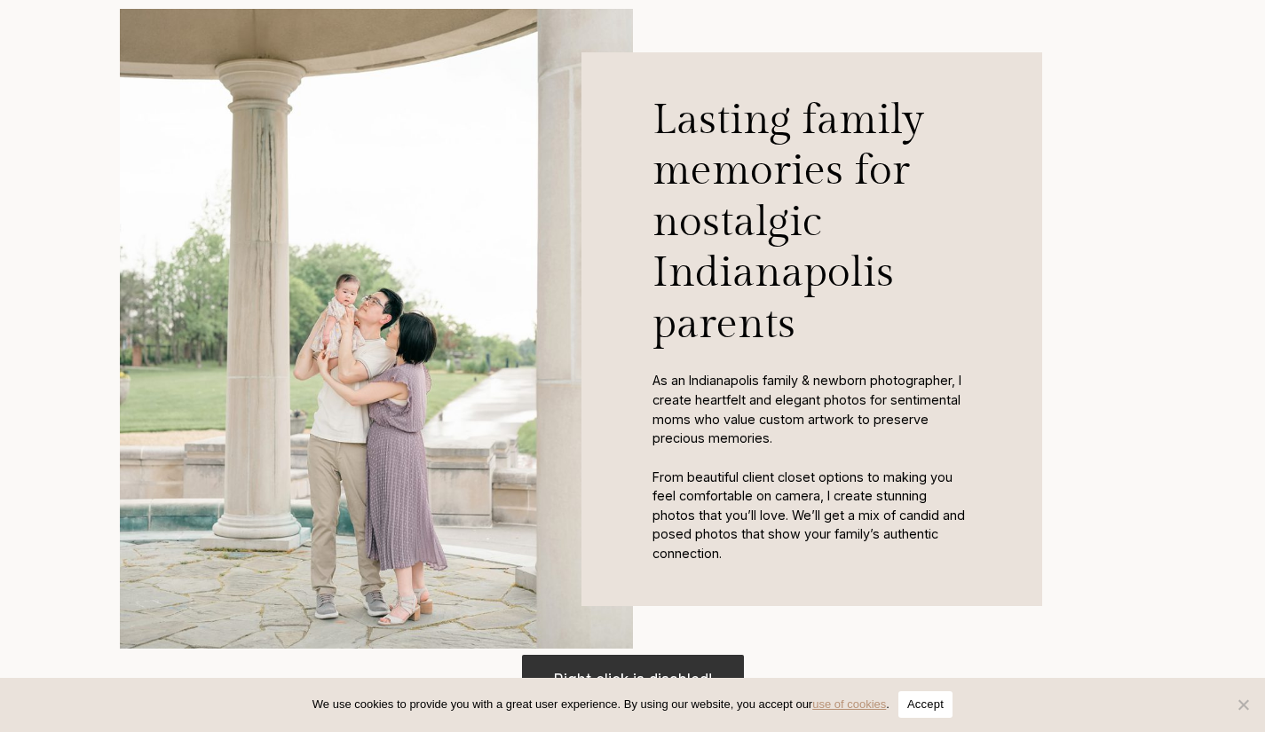
scroll to position [875, 0]
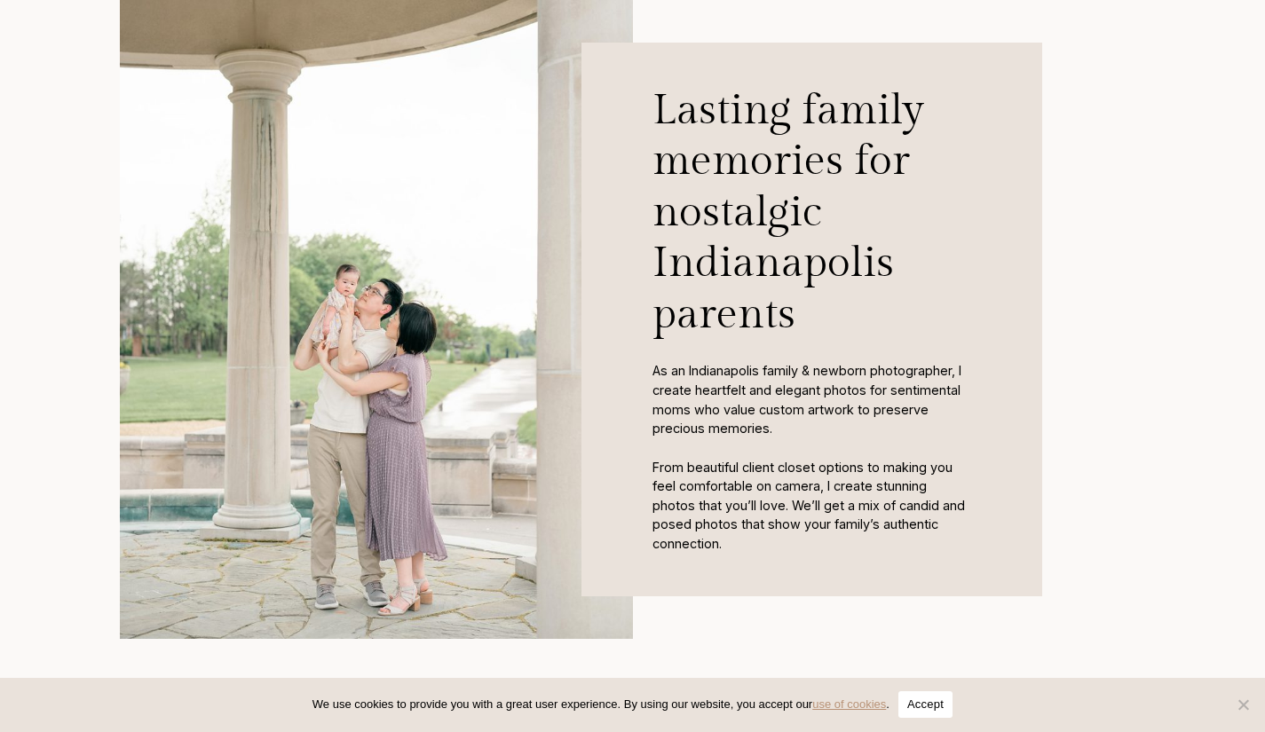
click at [936, 701] on button "Accept" at bounding box center [926, 705] width 54 height 27
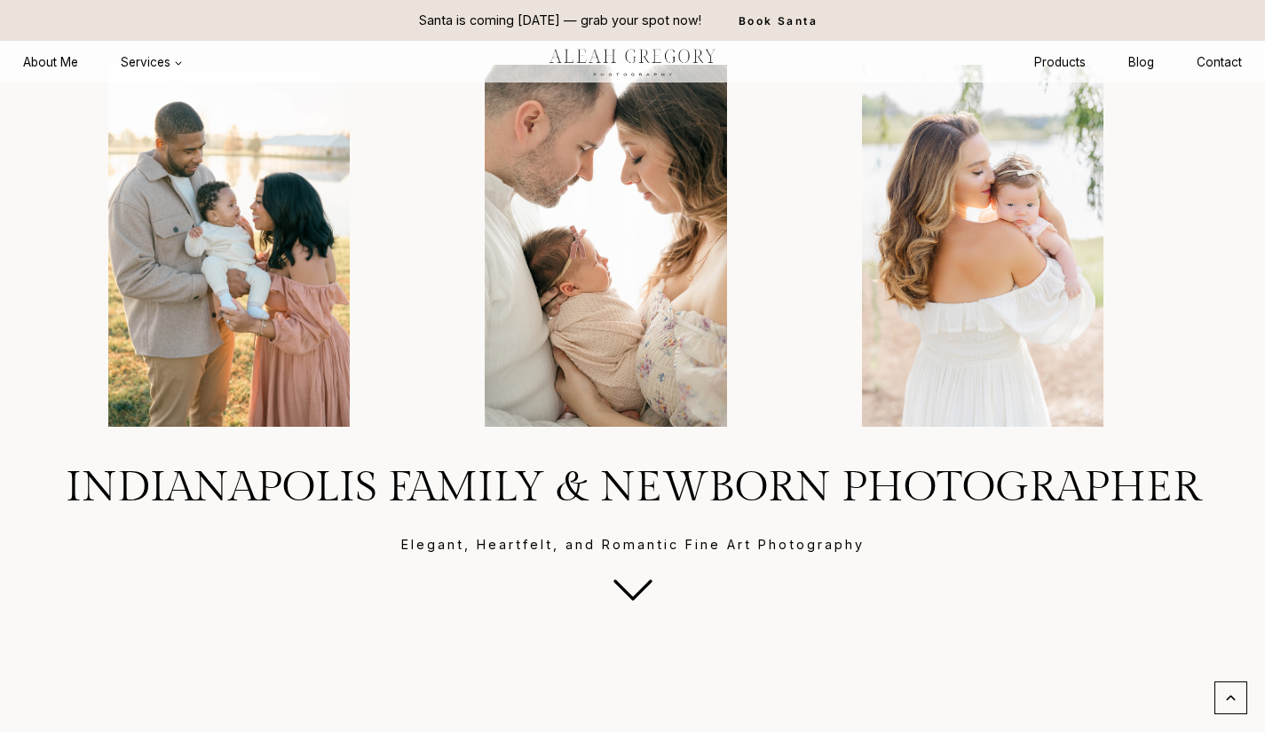
scroll to position [0, 0]
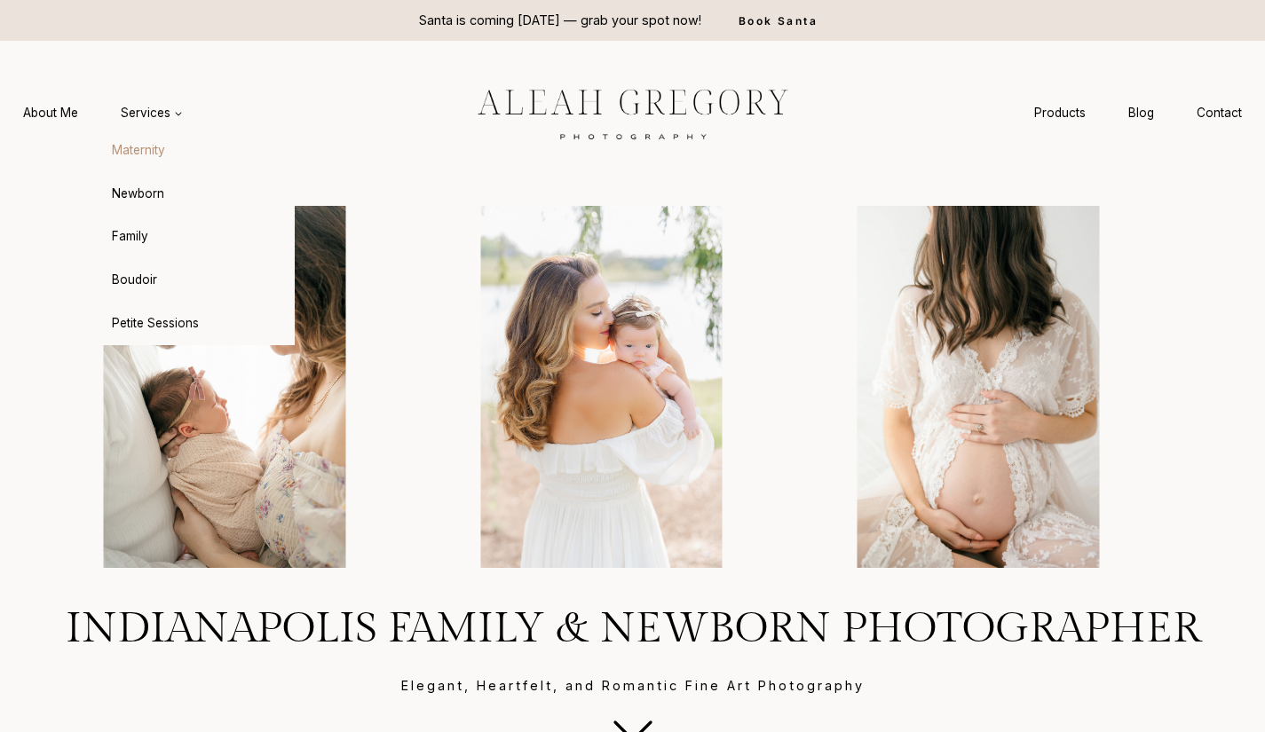
click at [144, 156] on link "Maternity" at bounding box center [196, 151] width 195 height 43
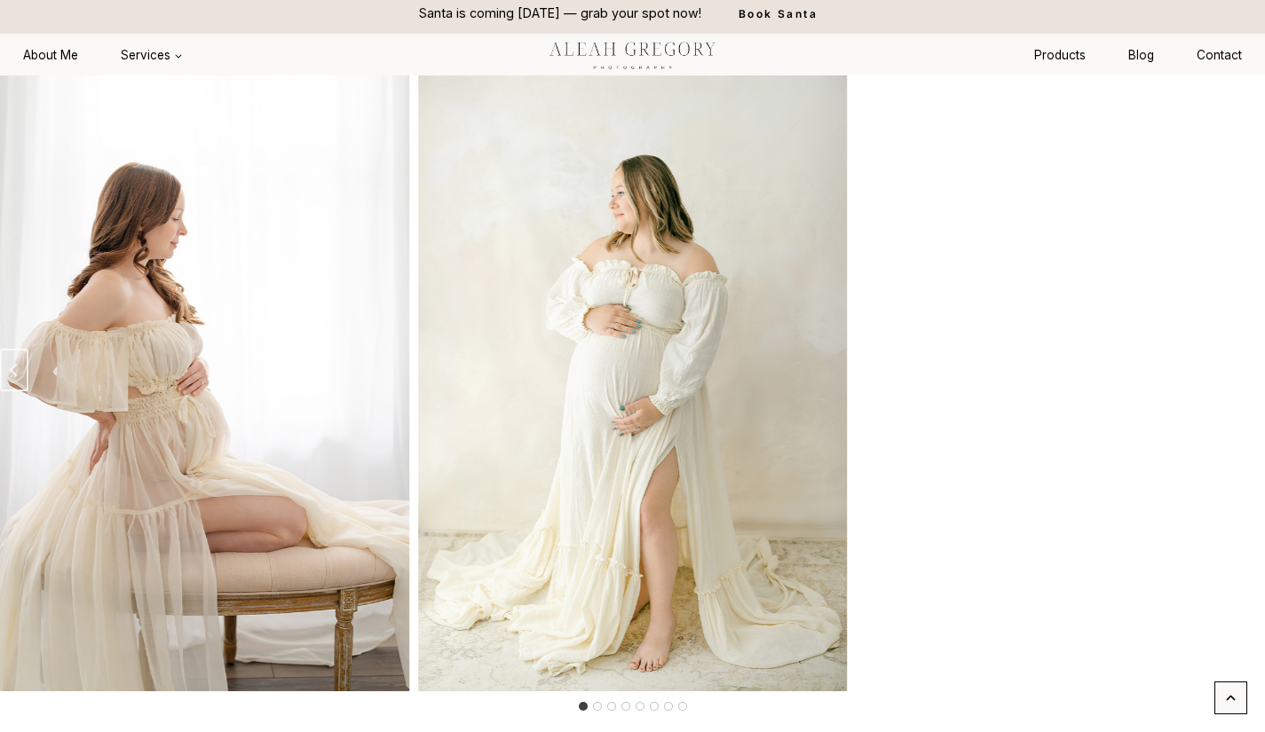
scroll to position [2514, 0]
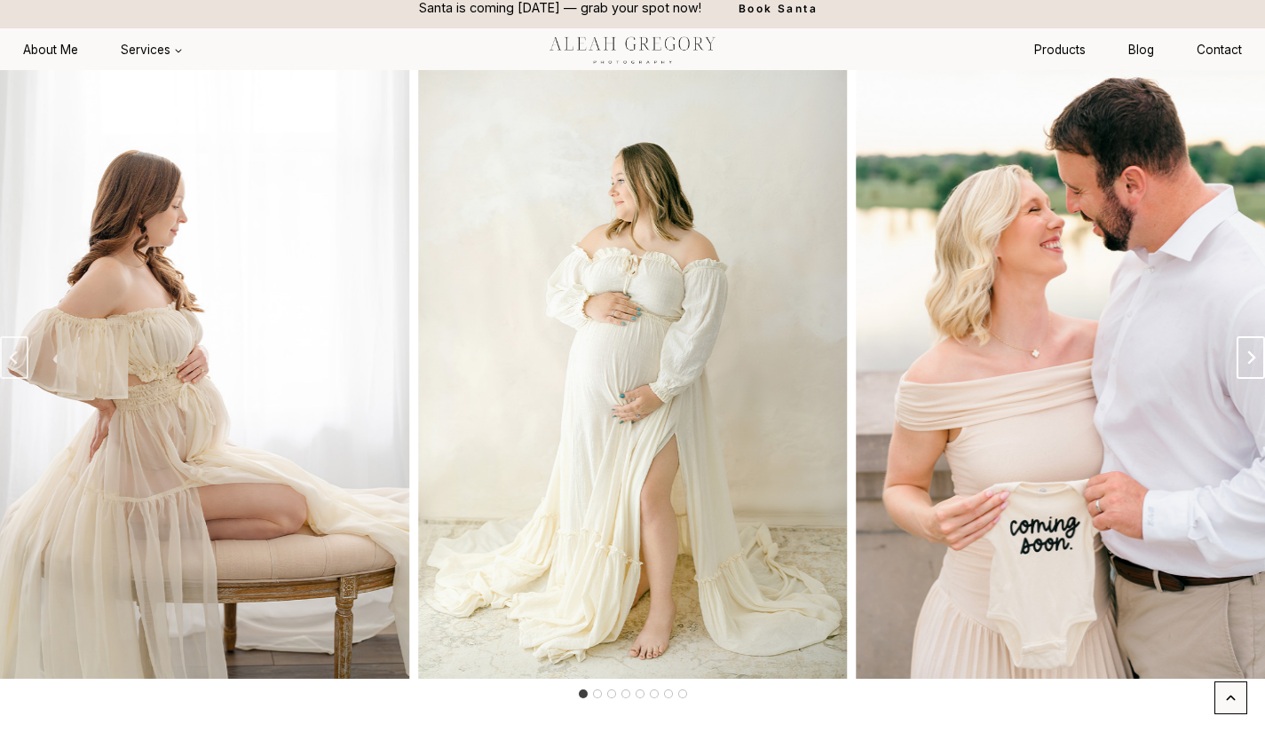
click at [1246, 365] on icon "Next slide" at bounding box center [1251, 358] width 14 height 14
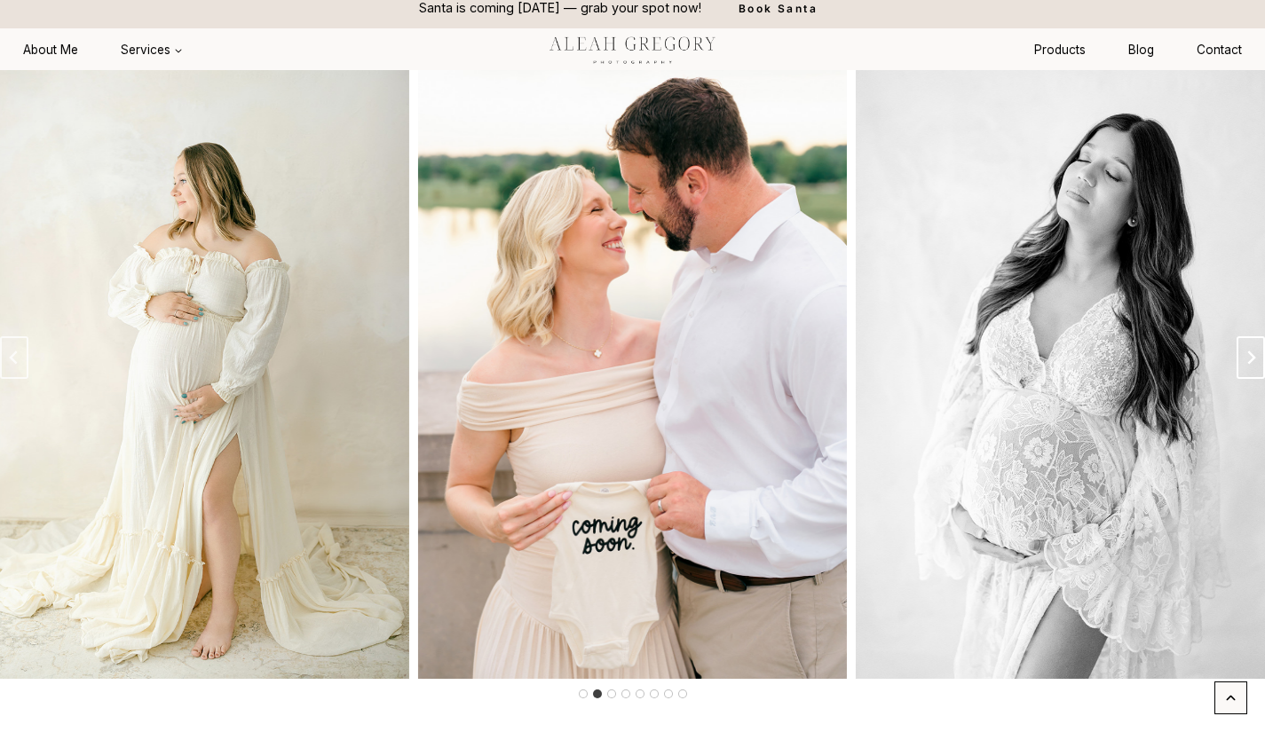
click at [1246, 365] on icon "Next slide" at bounding box center [1251, 358] width 14 height 14
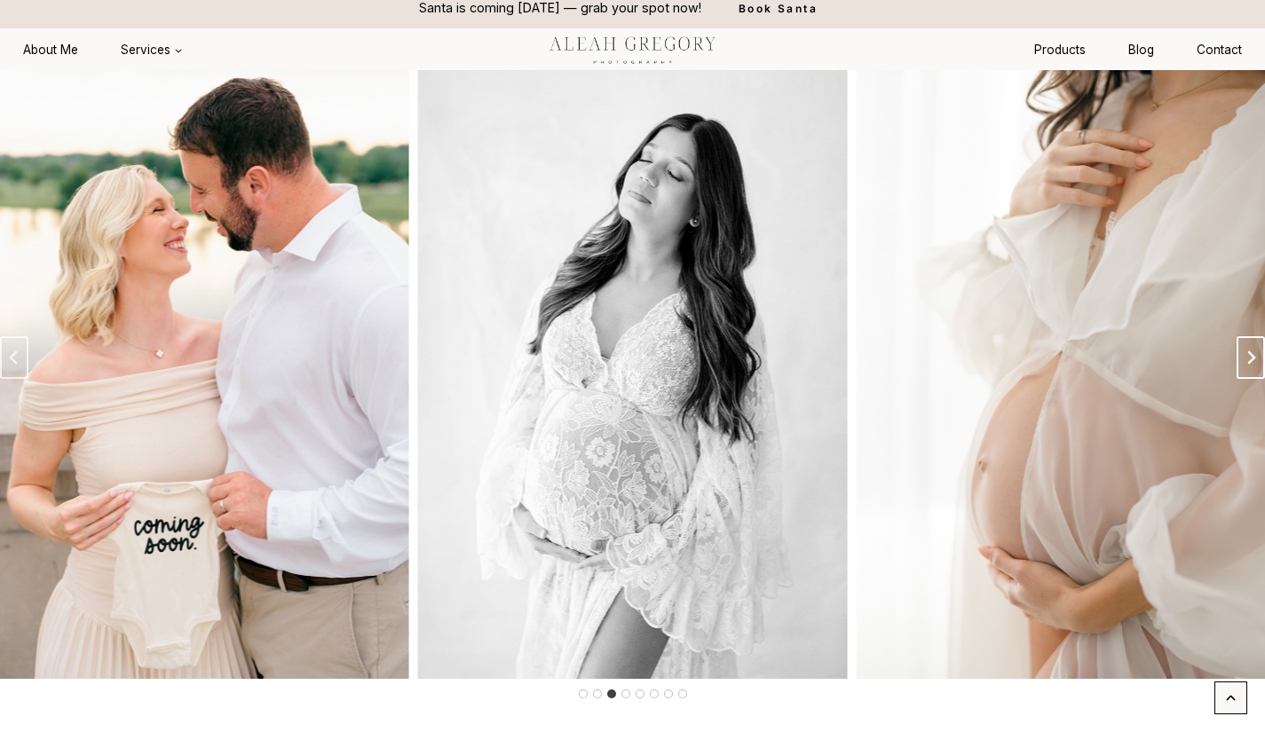
click at [1246, 365] on icon "Next slide" at bounding box center [1251, 358] width 14 height 14
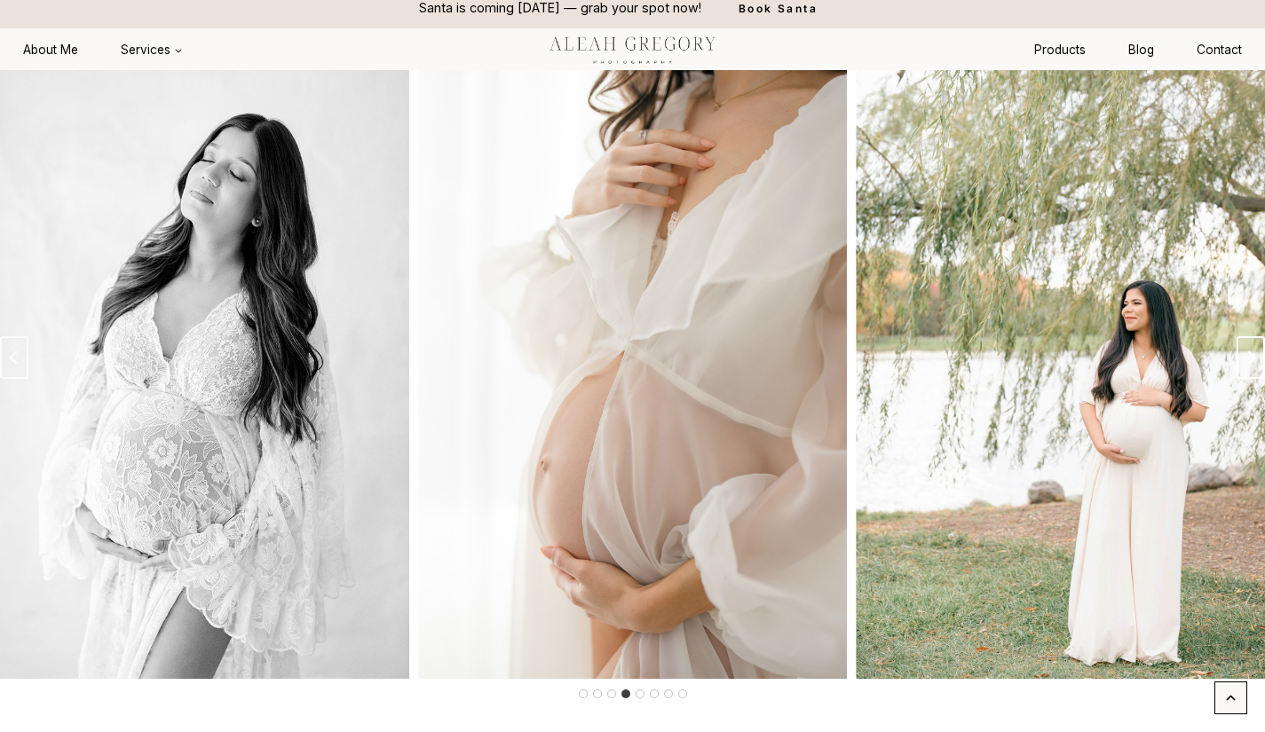
click at [1246, 365] on icon "Next slide" at bounding box center [1251, 358] width 14 height 14
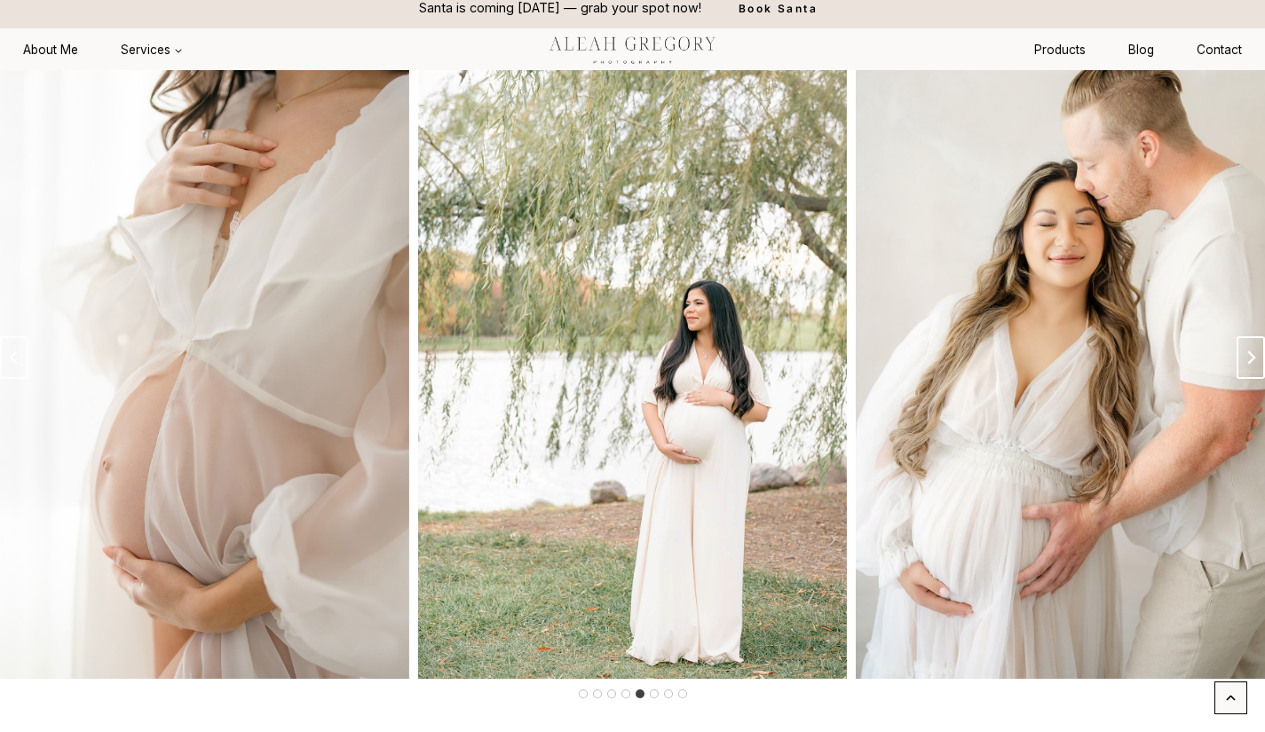
click at [1246, 365] on icon "Next slide" at bounding box center [1251, 358] width 14 height 14
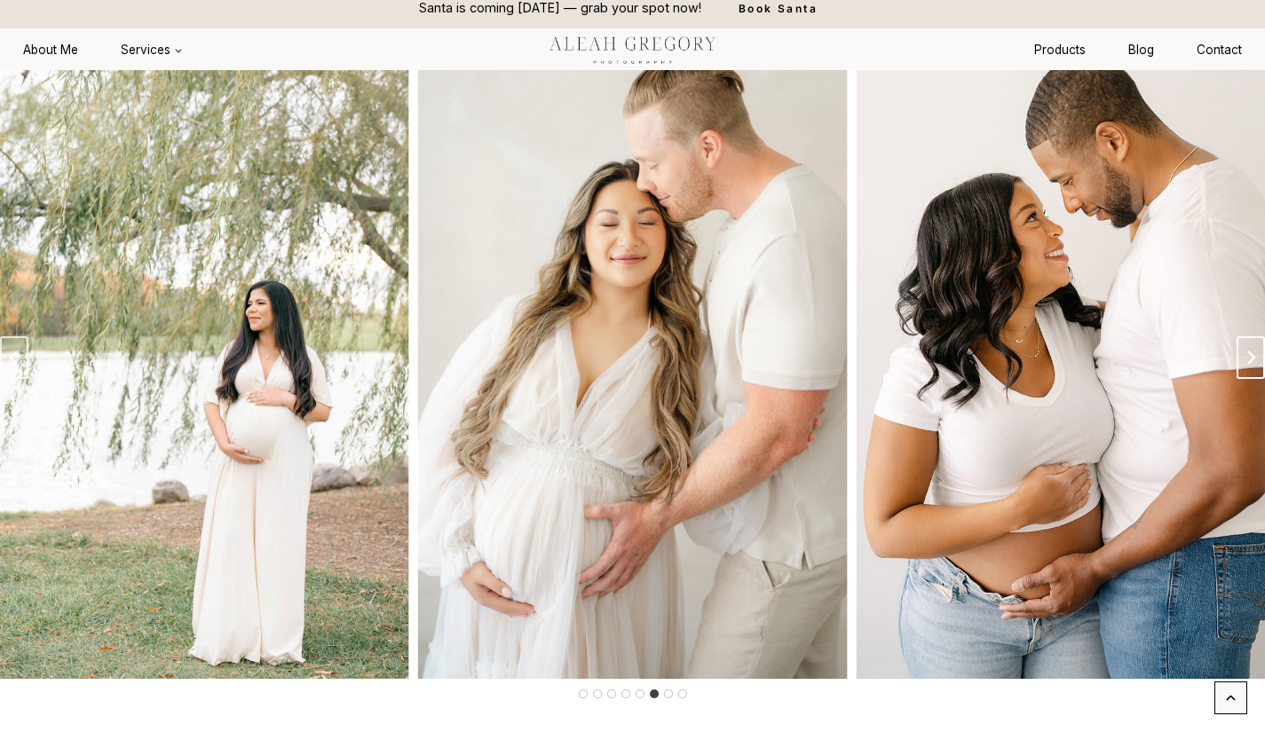
click at [1246, 365] on icon "Next slide" at bounding box center [1251, 358] width 14 height 14
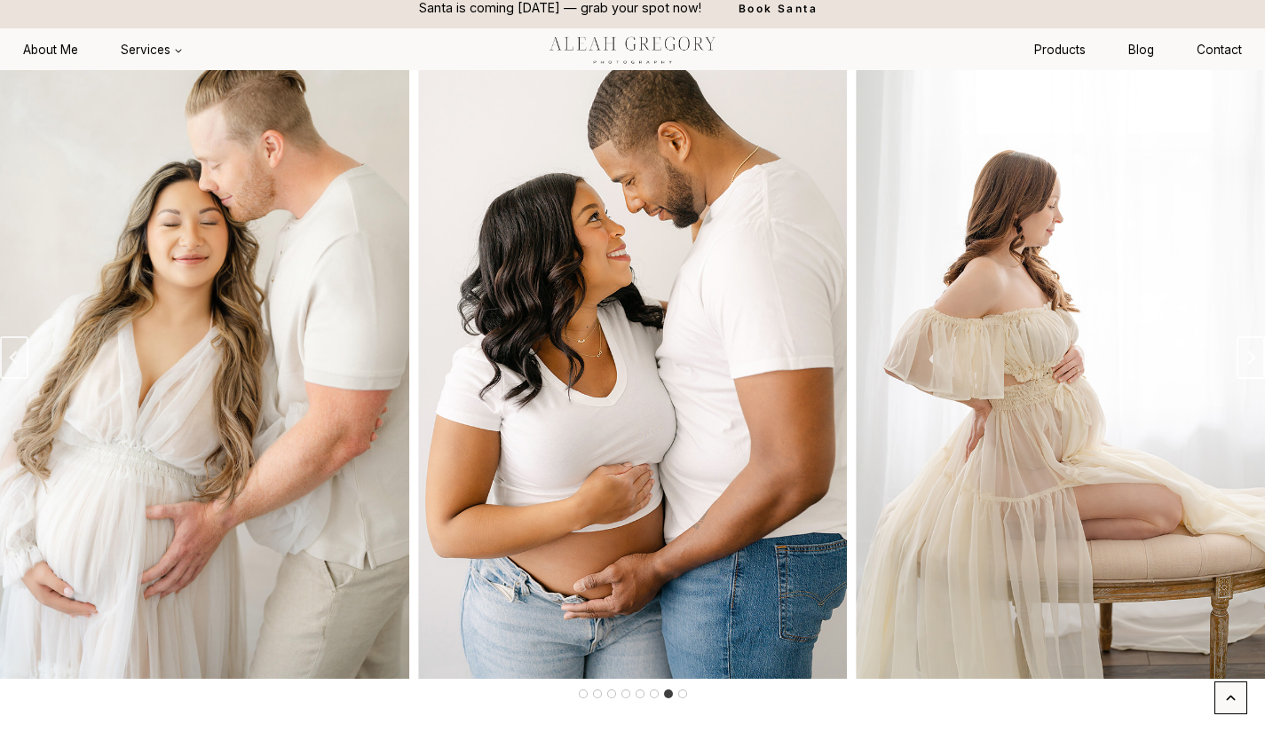
click at [1246, 365] on icon "Next slide" at bounding box center [1251, 358] width 14 height 14
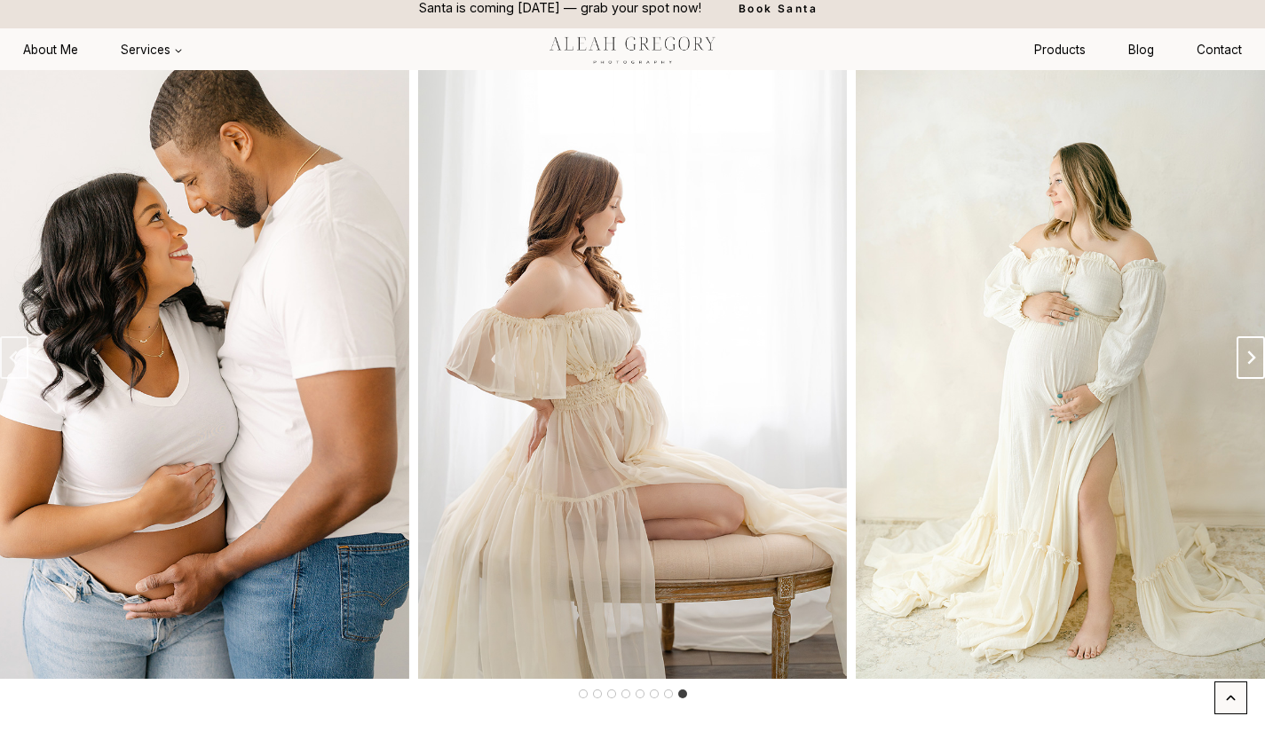
click at [1246, 365] on icon "Go to first slide" at bounding box center [1251, 358] width 14 height 14
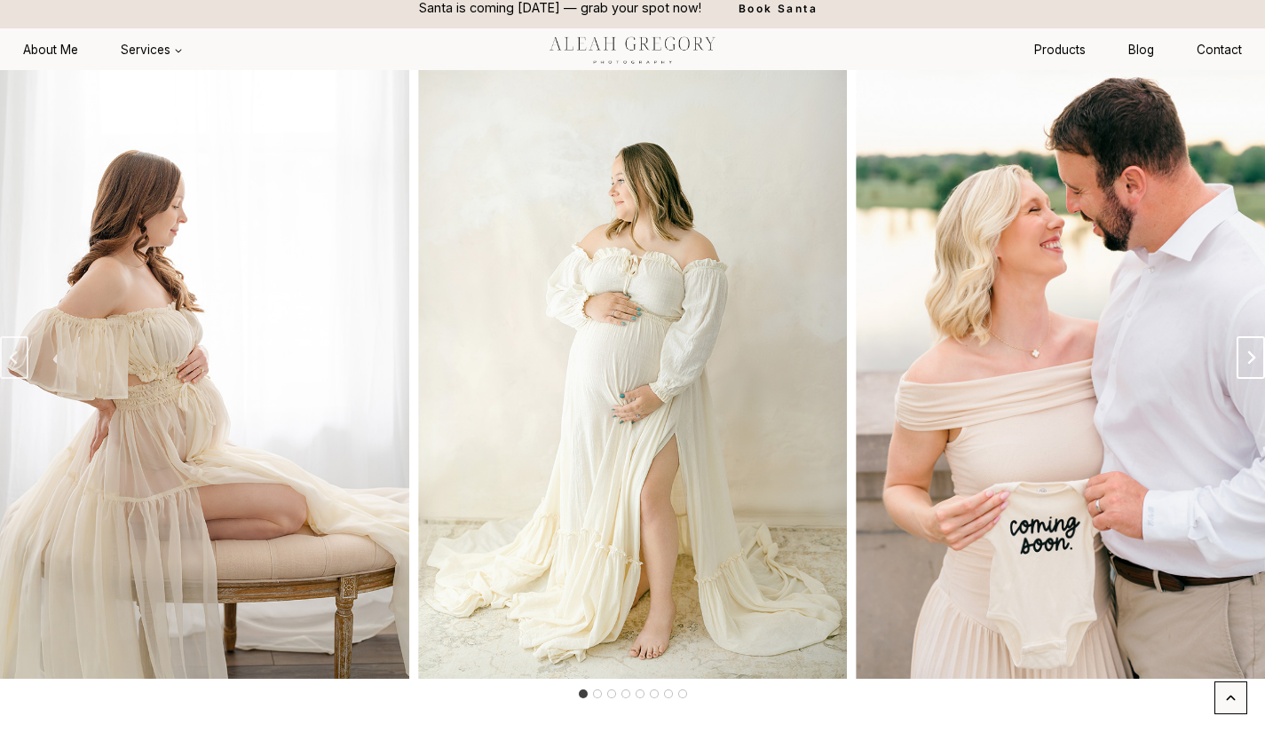
click at [1246, 365] on icon "Next slide" at bounding box center [1251, 358] width 14 height 14
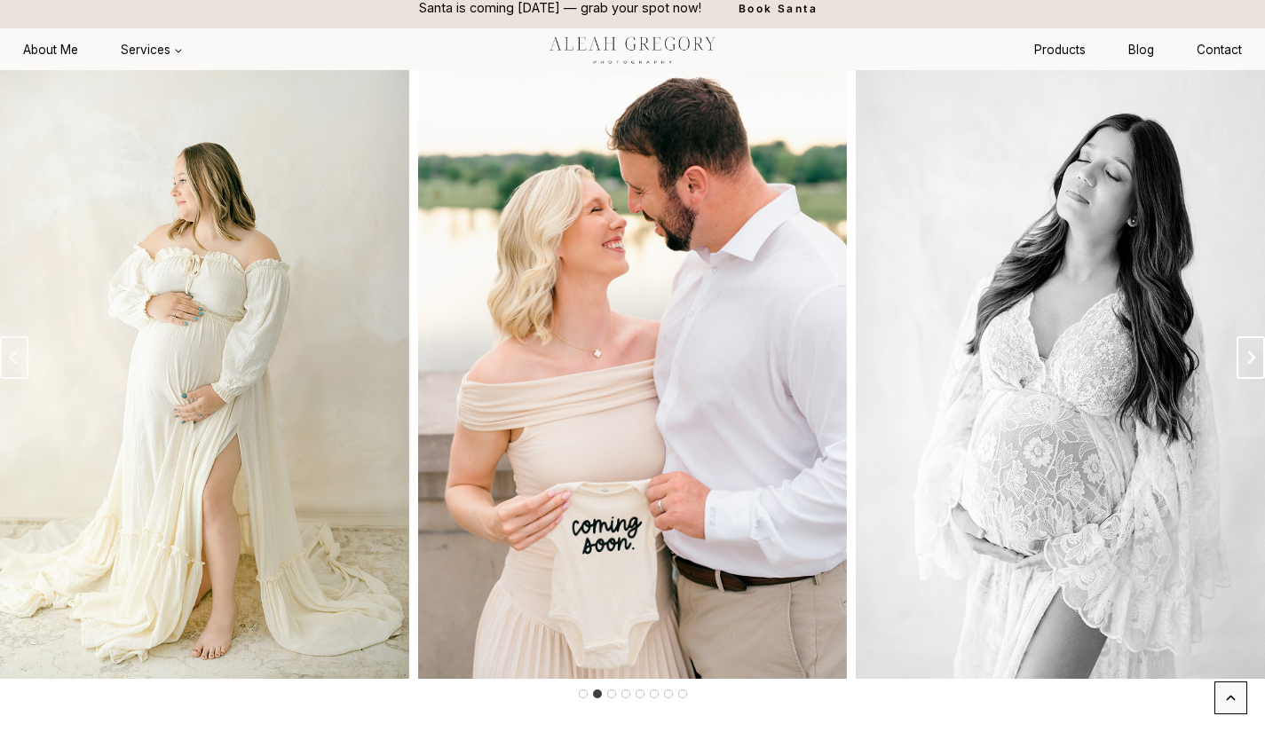
click at [1246, 365] on icon "Next slide" at bounding box center [1251, 358] width 14 height 14
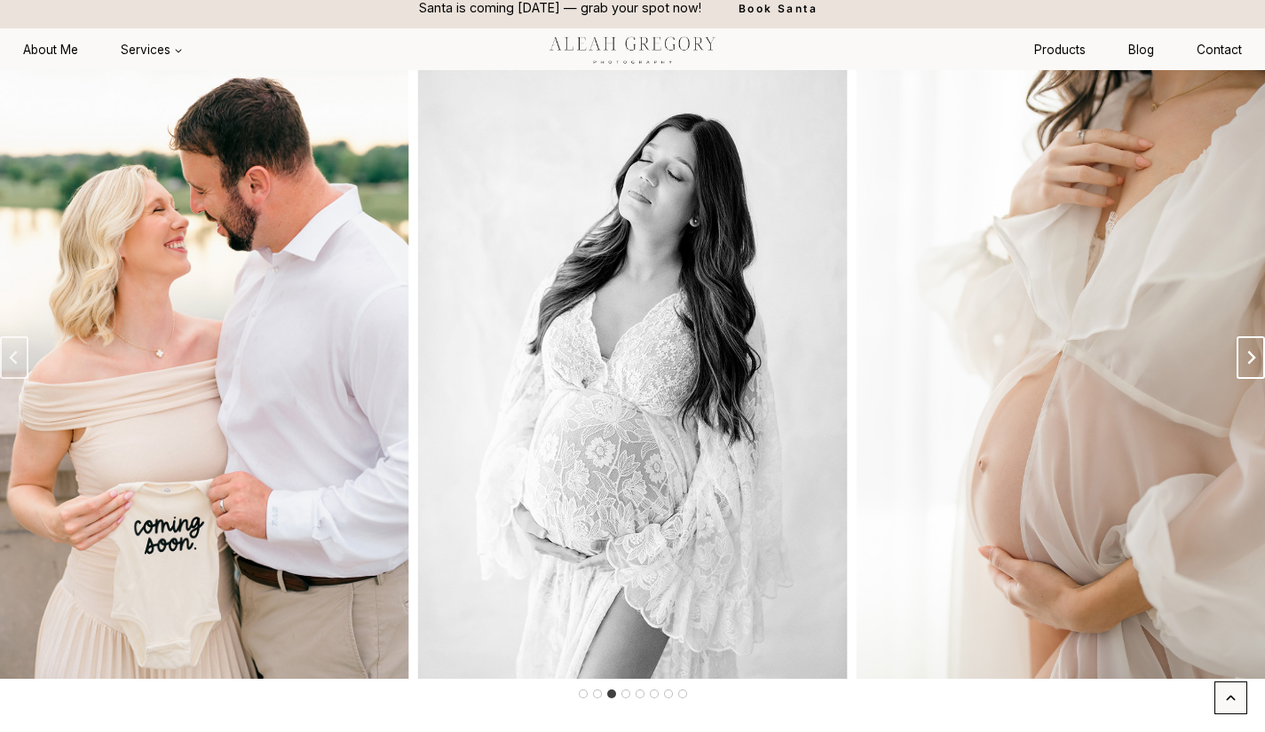
click at [1246, 365] on icon "Next slide" at bounding box center [1251, 358] width 14 height 14
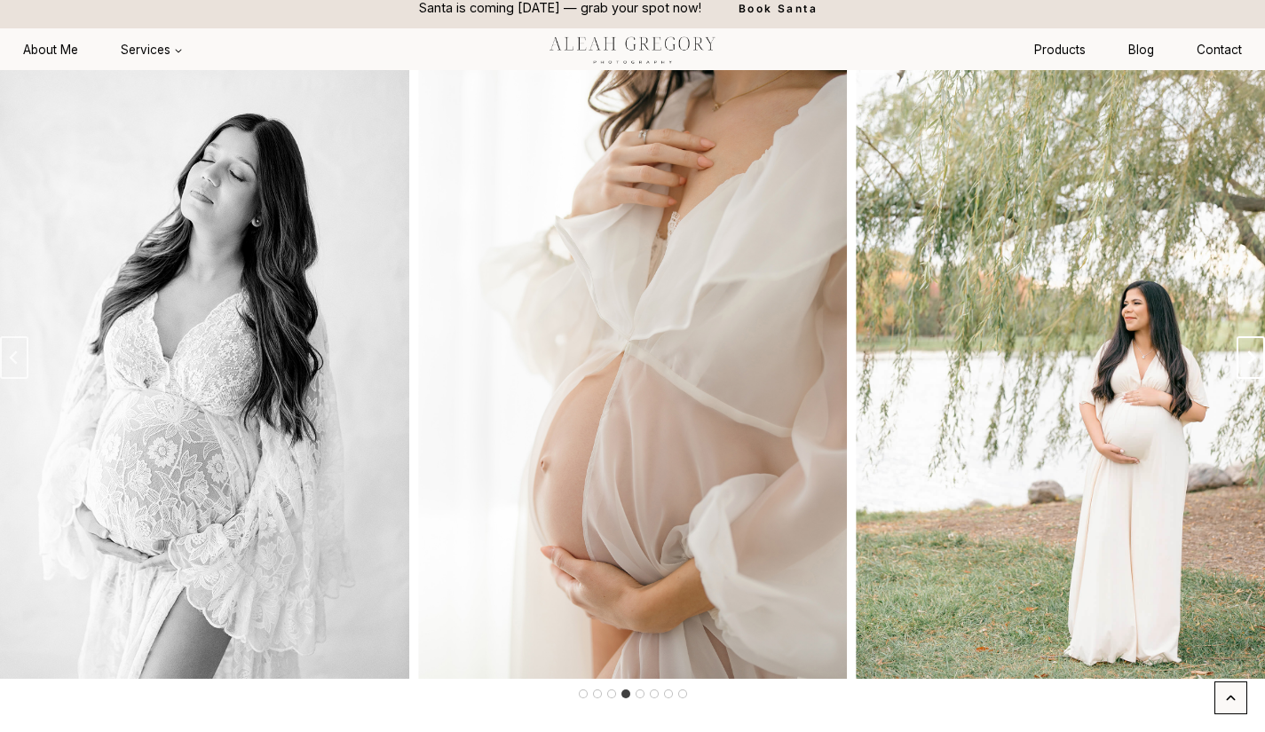
click at [1246, 365] on icon "Next slide" at bounding box center [1251, 358] width 14 height 14
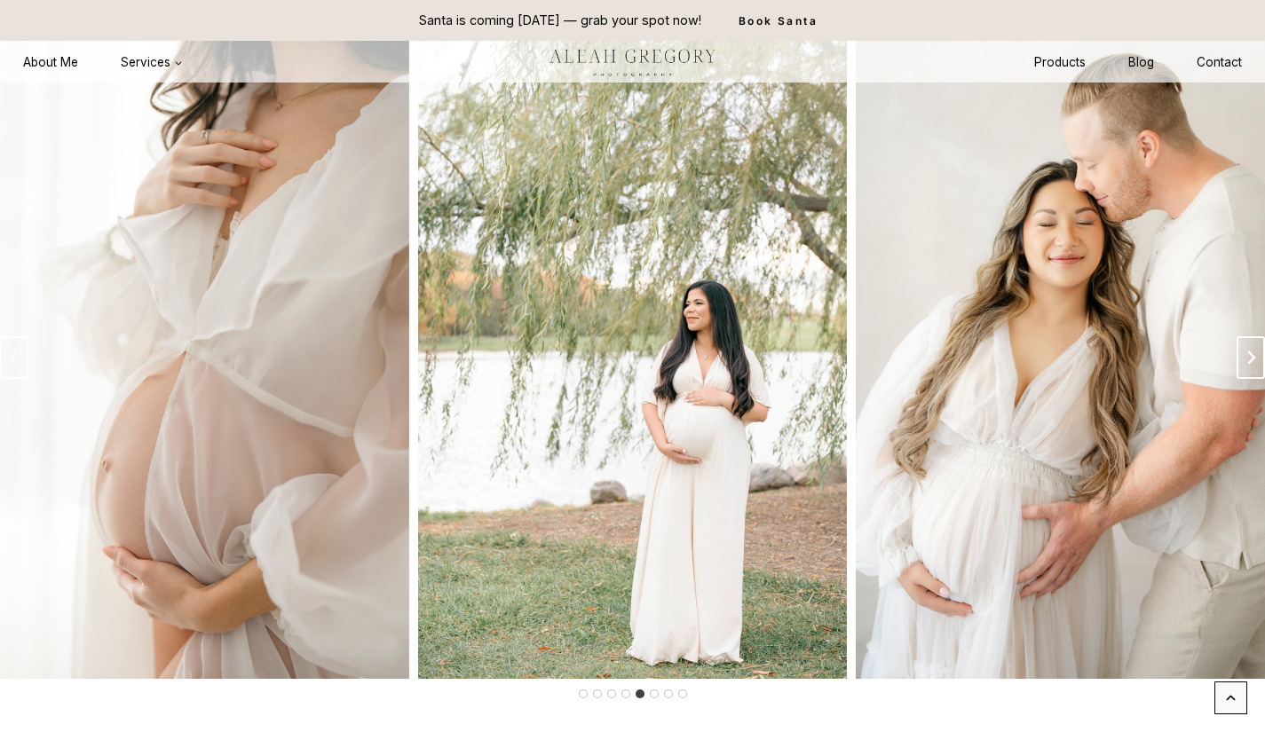
click at [1249, 365] on icon "Next slide" at bounding box center [1251, 358] width 14 height 14
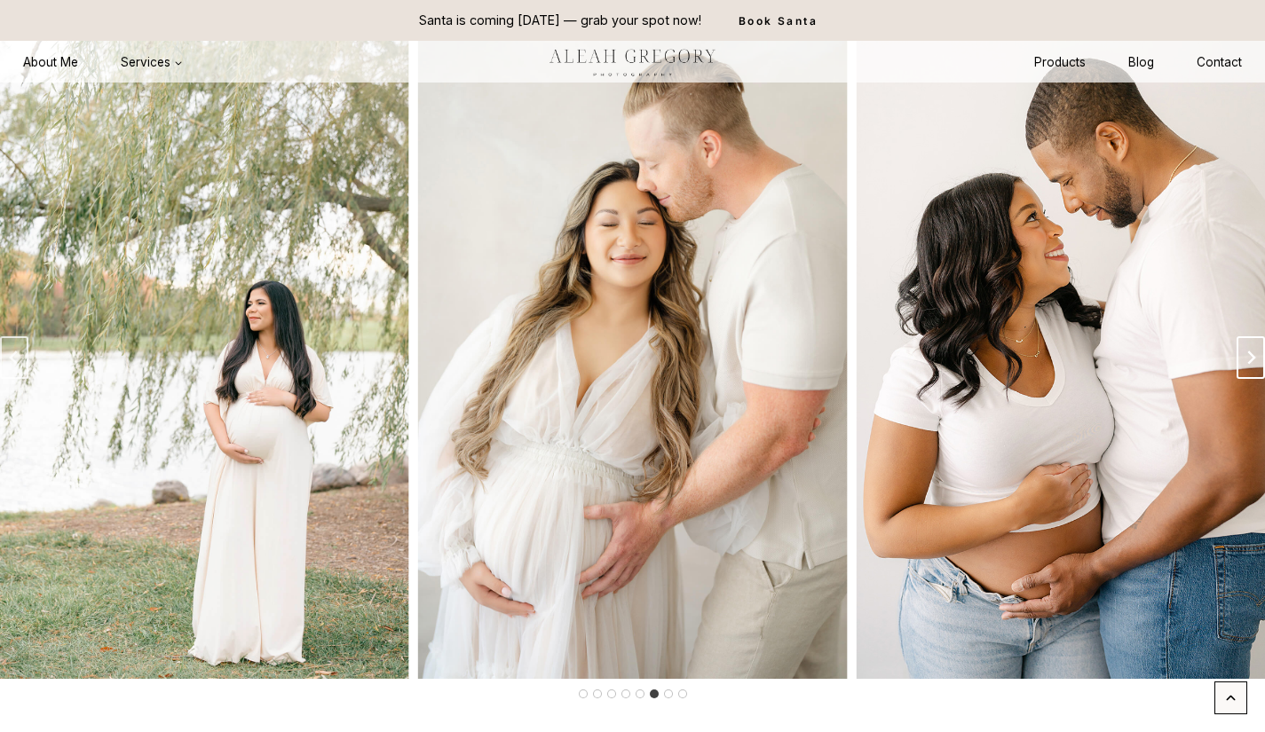
click at [1249, 365] on icon "Next slide" at bounding box center [1251, 358] width 14 height 14
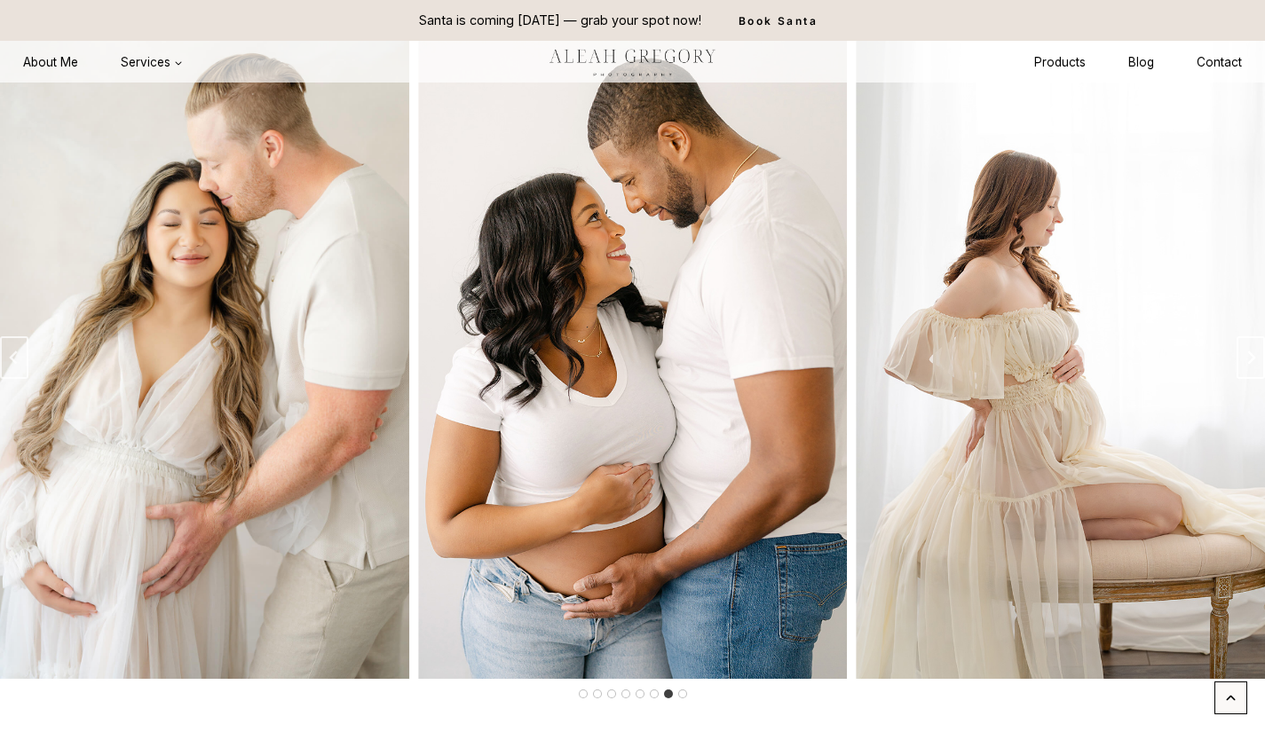
click at [1249, 365] on icon "Next slide" at bounding box center [1251, 358] width 14 height 14
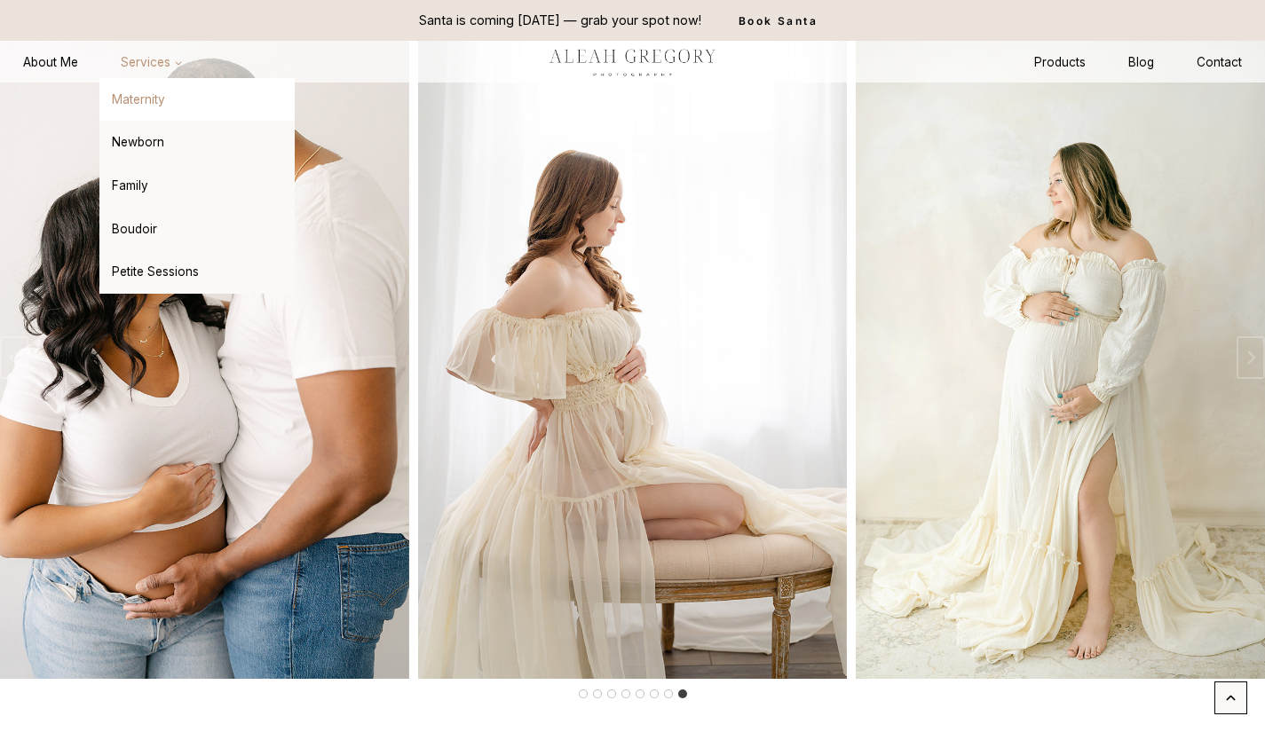
click at [178, 59] on icon "Expand" at bounding box center [178, 63] width 11 height 11
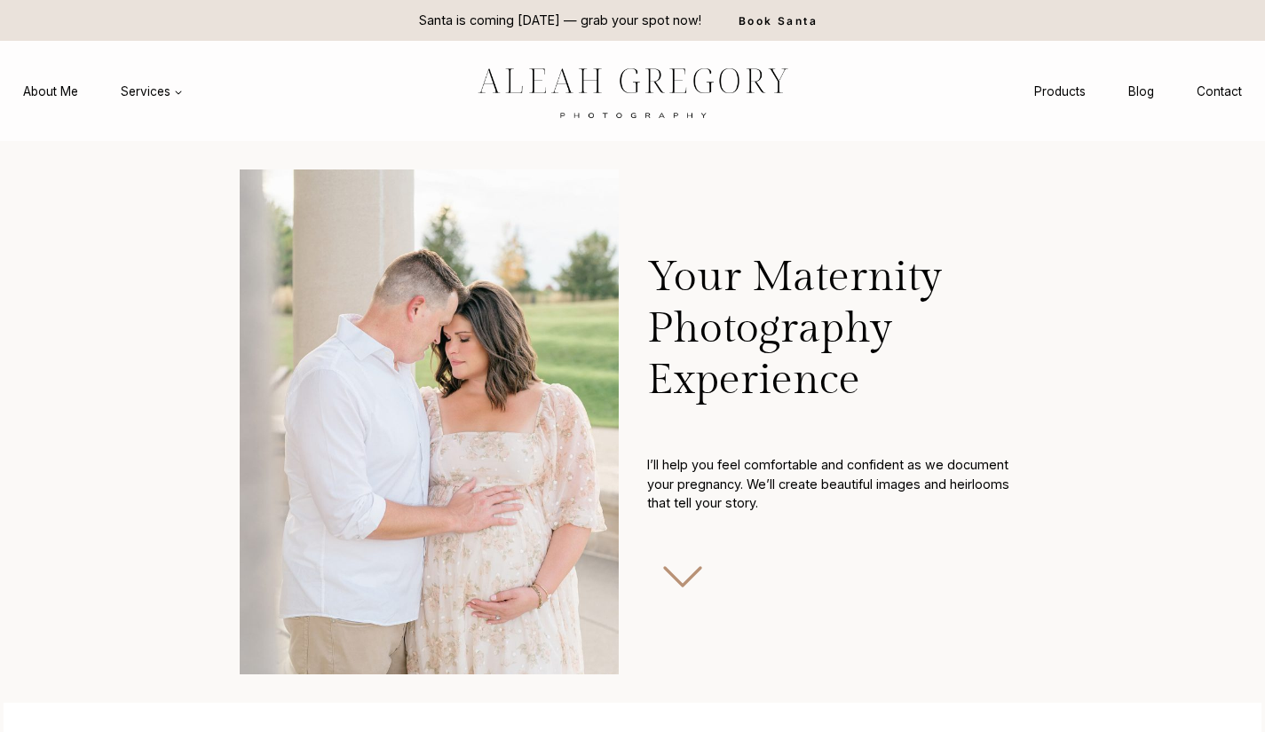
click at [311, 197] on img at bounding box center [429, 422] width 378 height 505
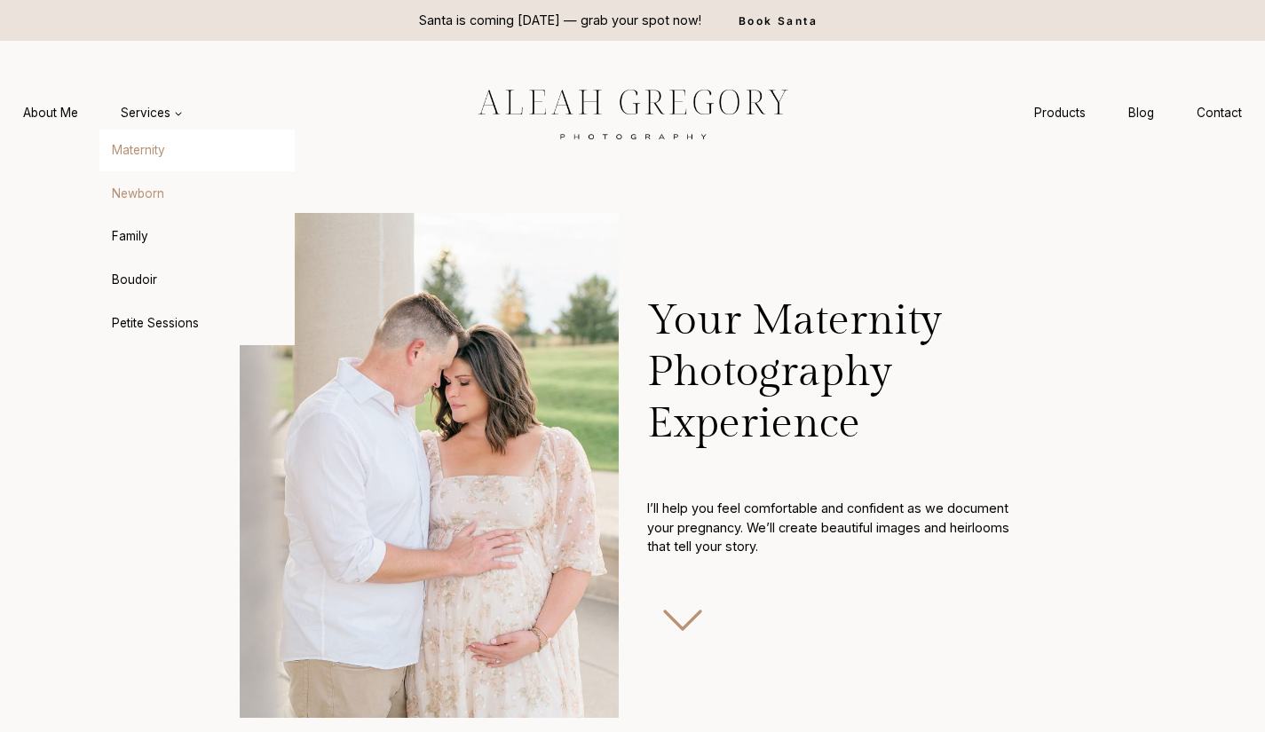
click at [142, 193] on link "Newborn" at bounding box center [196, 193] width 195 height 43
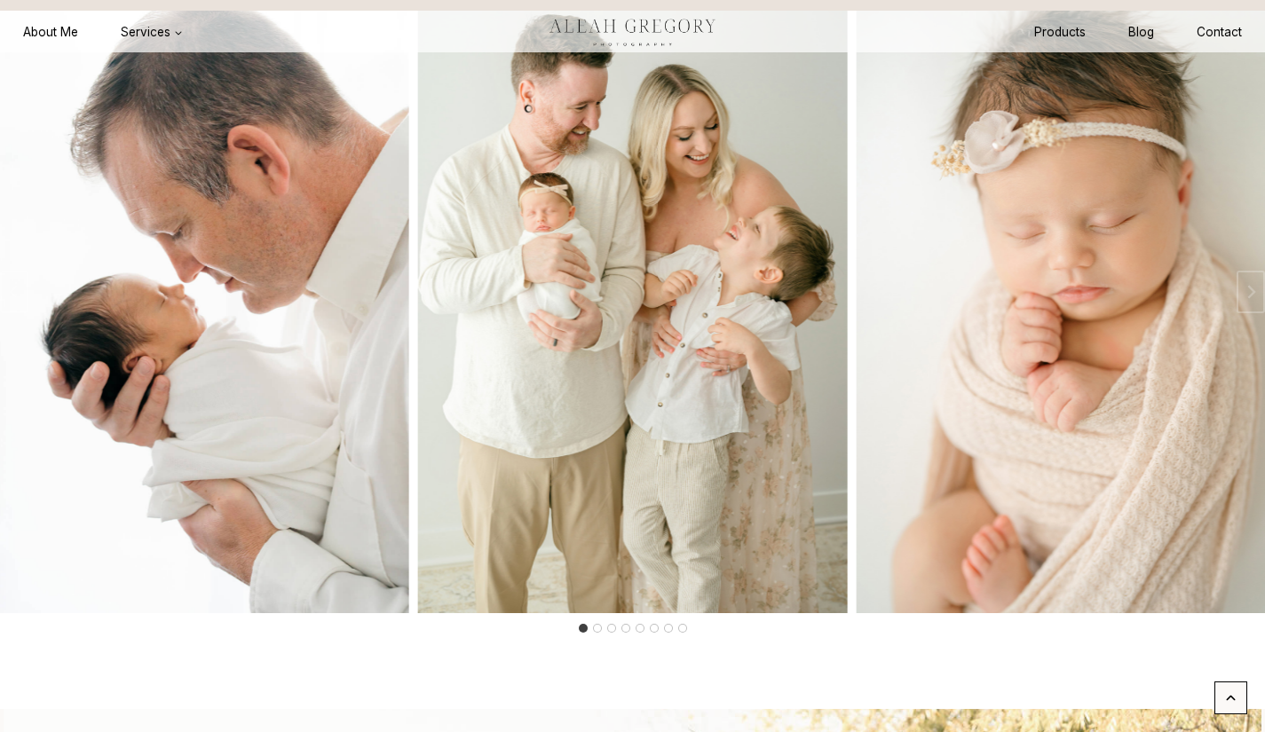
scroll to position [2578, 0]
click at [1242, 314] on button "Next slide" at bounding box center [1251, 293] width 28 height 43
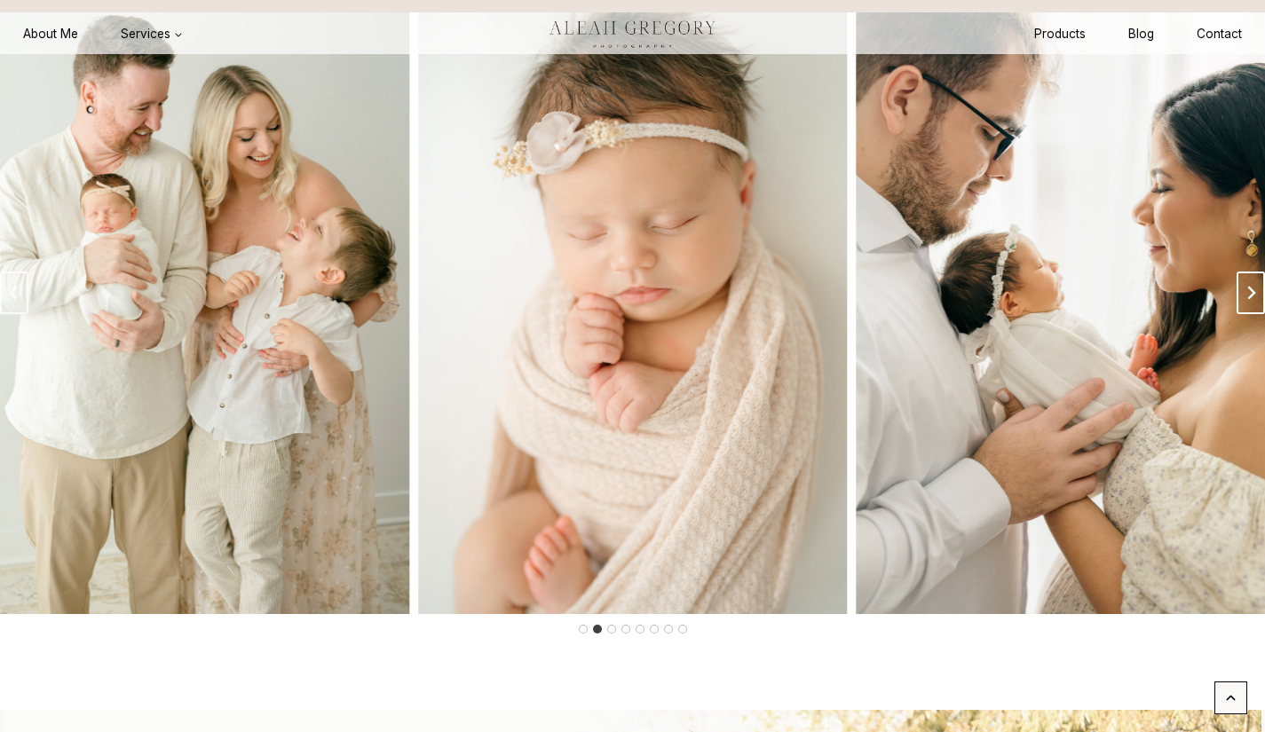
click at [1242, 314] on button "Next slide" at bounding box center [1251, 293] width 28 height 43
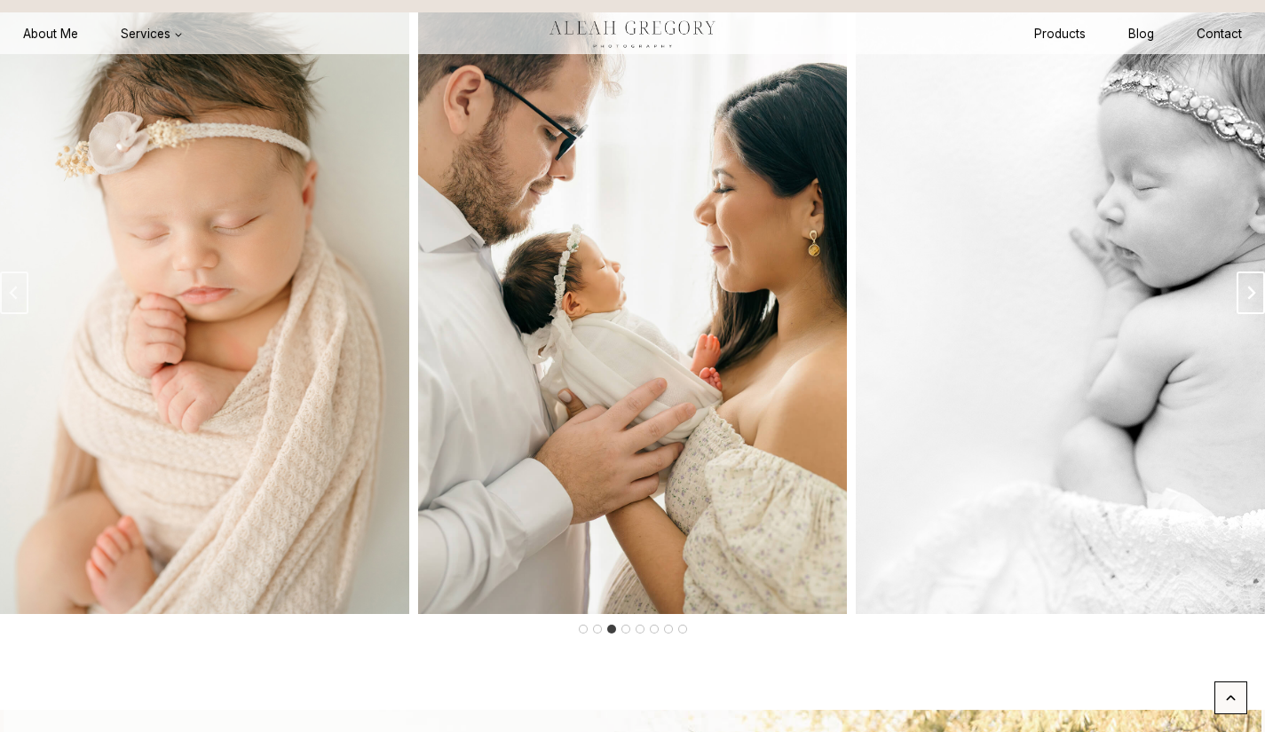
click at [1242, 314] on button "Next slide" at bounding box center [1251, 293] width 28 height 43
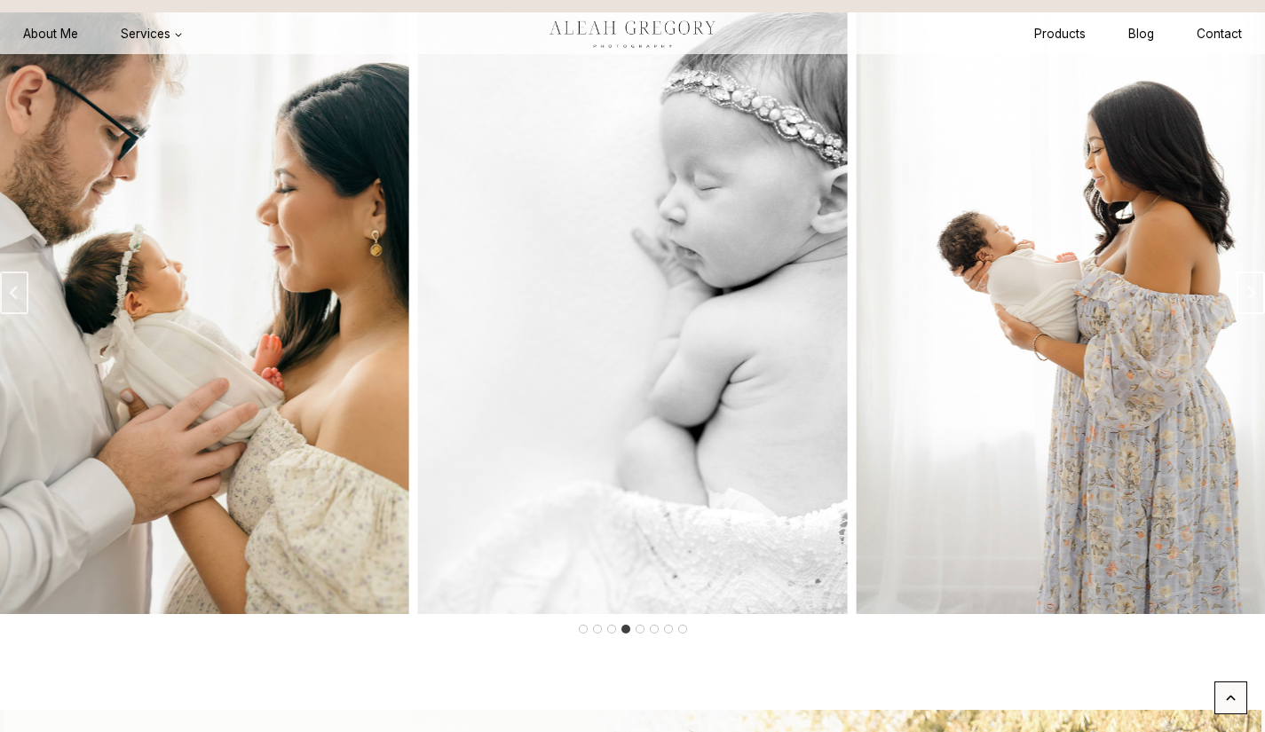
click at [1242, 314] on button "Next slide" at bounding box center [1251, 293] width 28 height 43
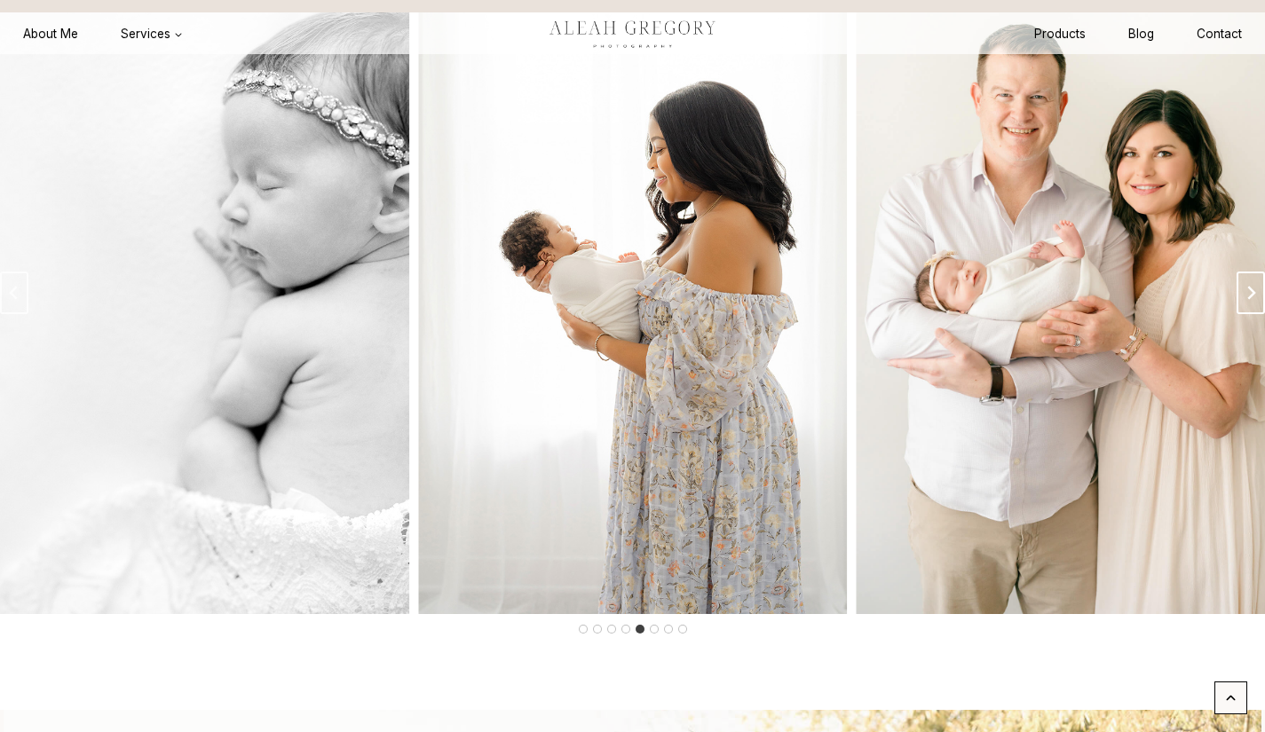
click at [1242, 314] on button "Next slide" at bounding box center [1251, 293] width 28 height 43
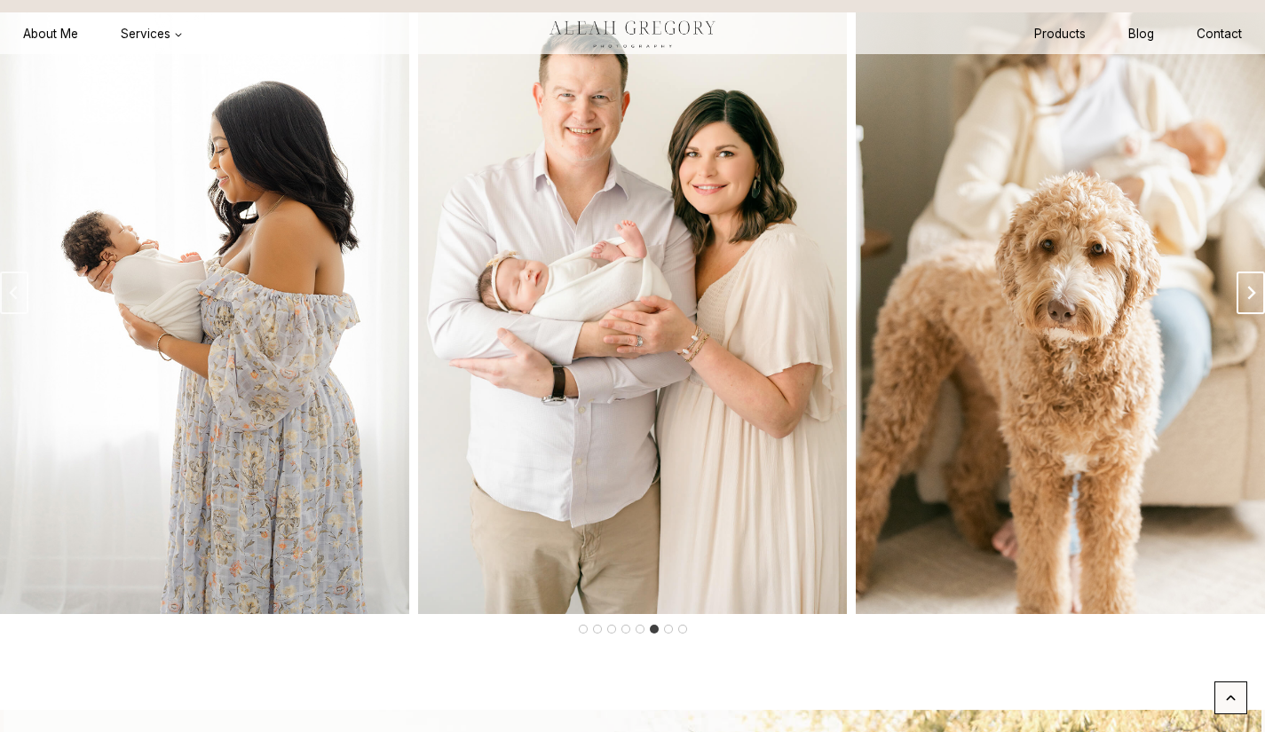
click at [1242, 314] on button "Next slide" at bounding box center [1251, 293] width 28 height 43
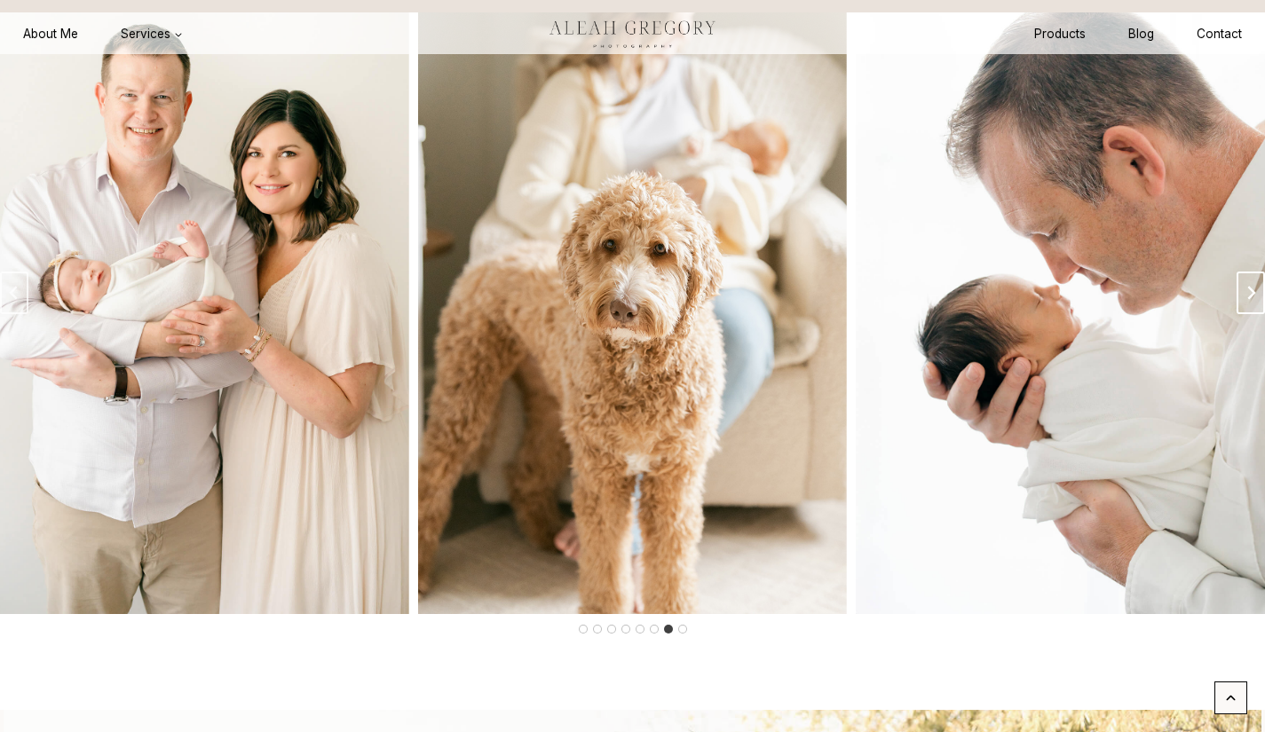
click at [1242, 314] on button "Next slide" at bounding box center [1251, 293] width 28 height 43
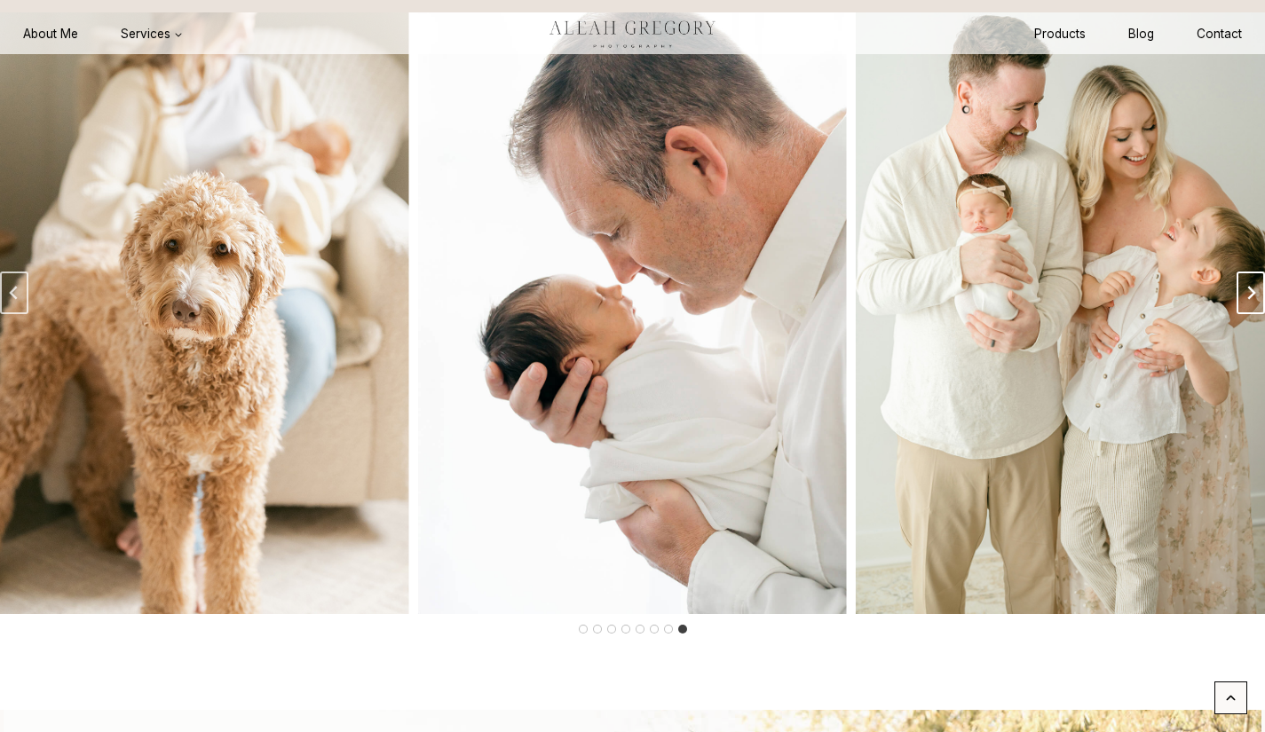
click at [1242, 314] on button "Go to first slide" at bounding box center [1251, 293] width 28 height 43
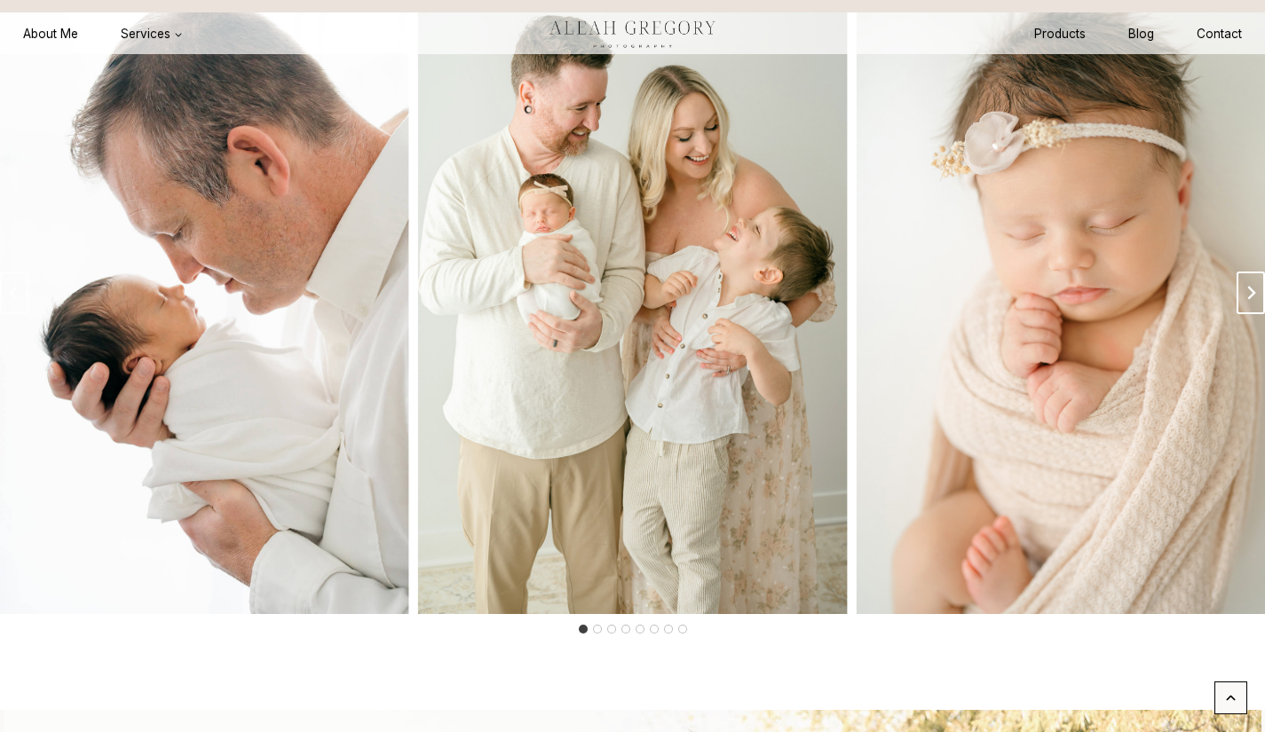
click at [1242, 314] on button "Next slide" at bounding box center [1251, 293] width 28 height 43
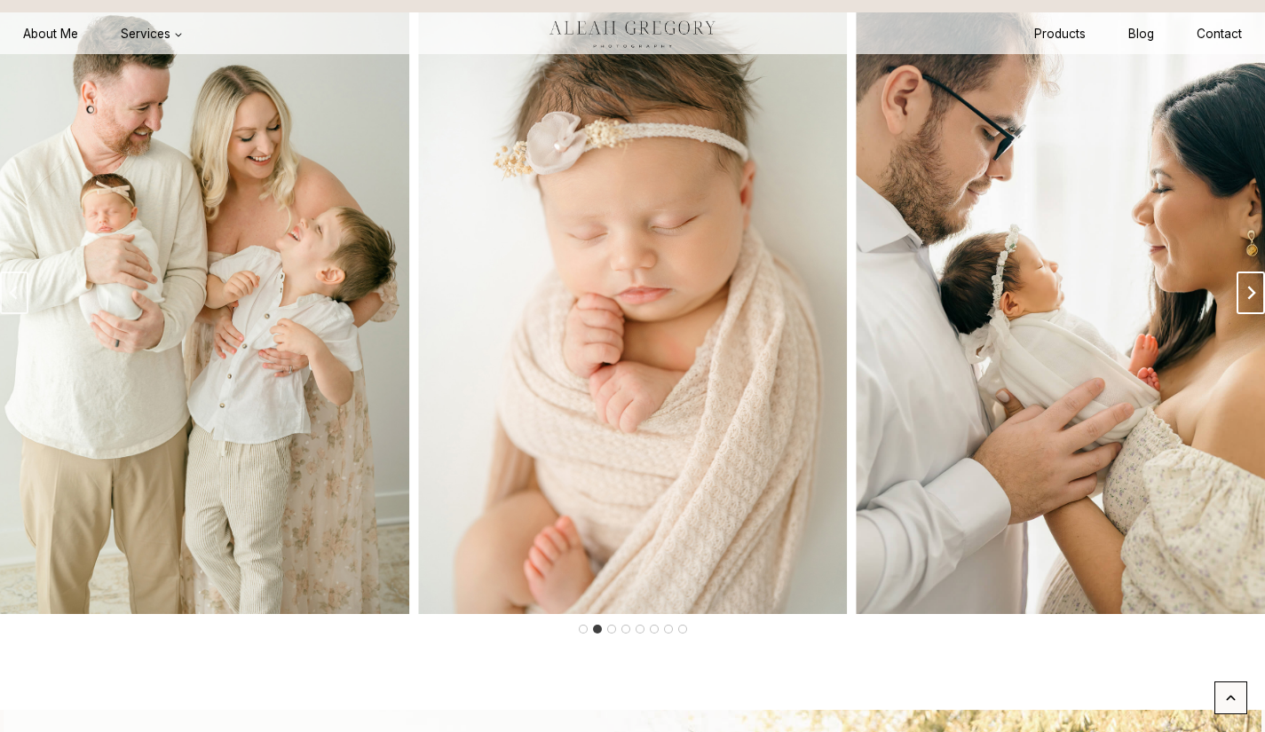
click at [1242, 314] on button "Next slide" at bounding box center [1251, 293] width 28 height 43
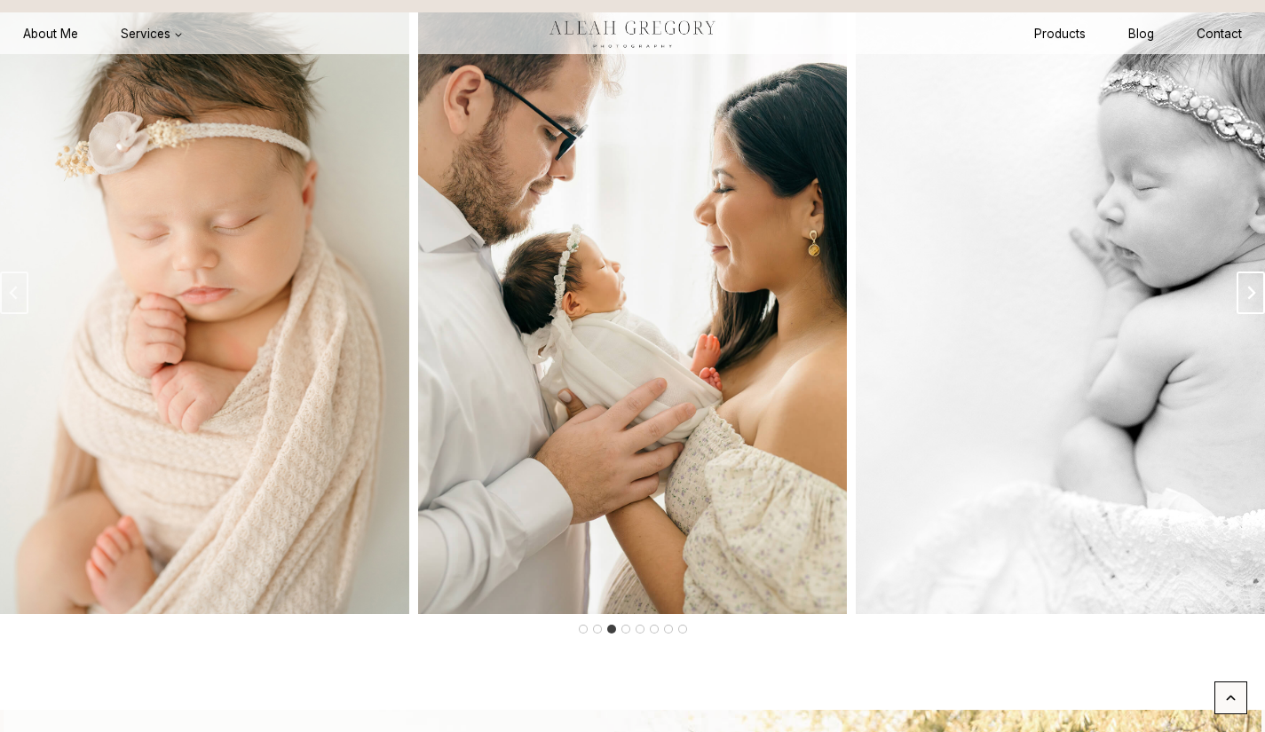
click at [1242, 314] on button "Next slide" at bounding box center [1251, 293] width 28 height 43
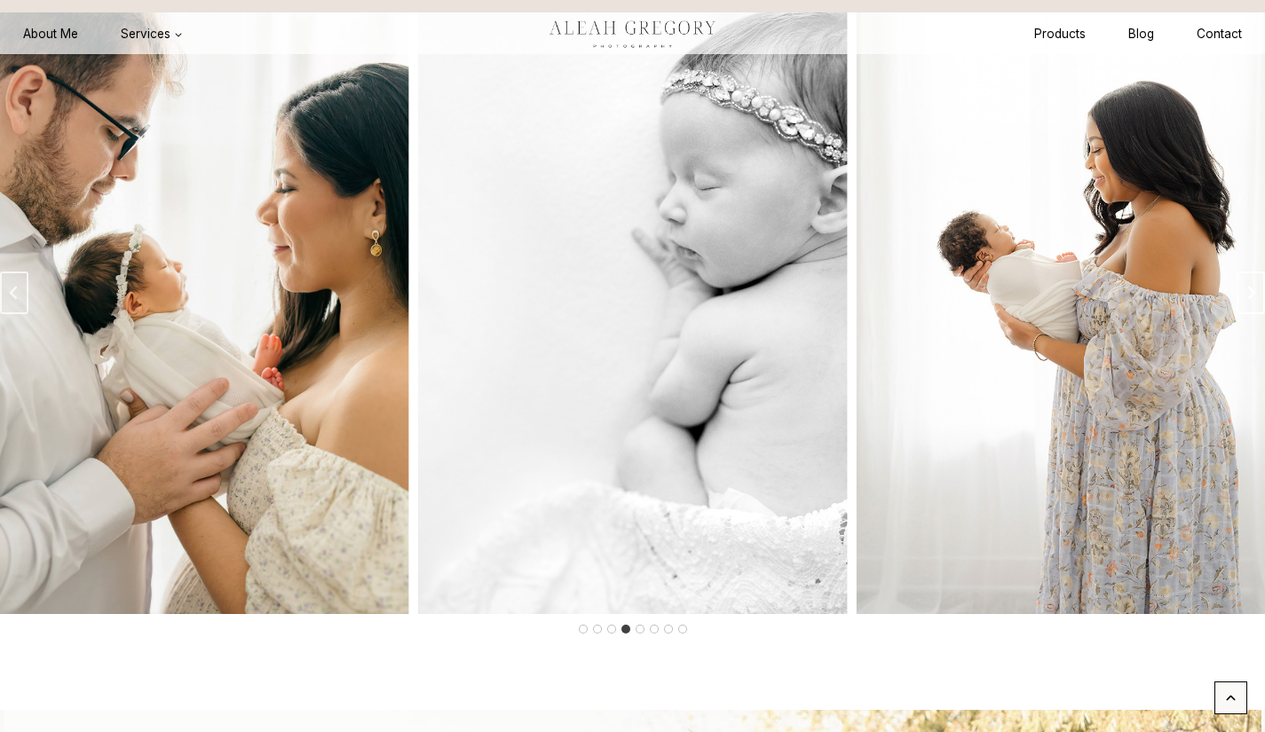
click at [1242, 314] on button "Next slide" at bounding box center [1251, 293] width 28 height 43
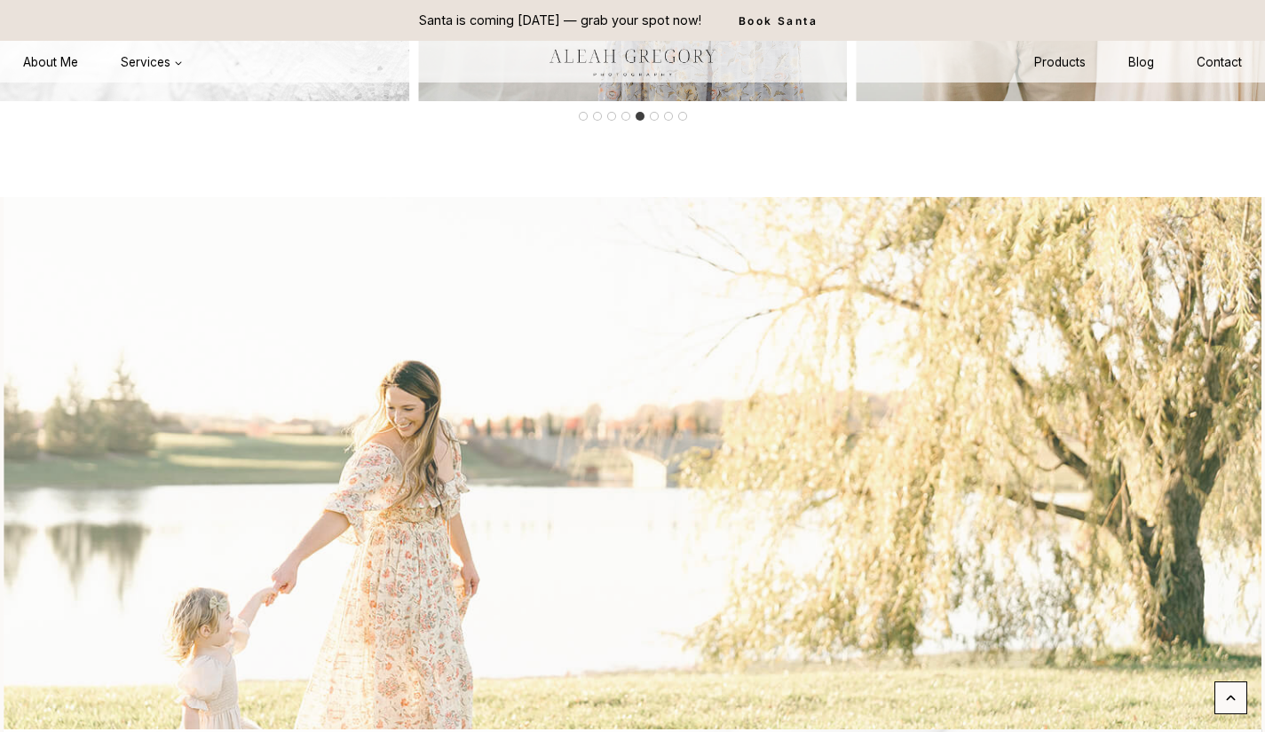
scroll to position [3092, 0]
